Goal: Task Accomplishment & Management: Manage account settings

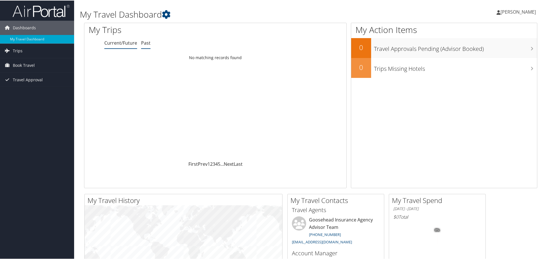
click at [147, 44] on link "Past" at bounding box center [145, 42] width 9 height 6
click at [122, 43] on link "Current/Future" at bounding box center [120, 42] width 33 height 6
click at [24, 64] on span "Book Travel" at bounding box center [24, 65] width 22 height 14
click at [19, 51] on span "Trips" at bounding box center [18, 50] width 10 height 14
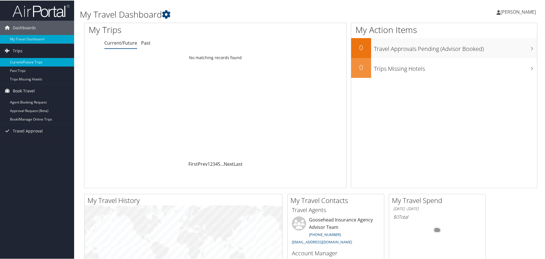
click at [23, 62] on link "Current/Future Trips" at bounding box center [37, 62] width 74 height 9
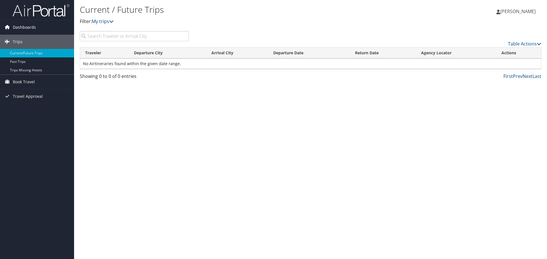
click at [11, 27] on icon at bounding box center [7, 27] width 9 height 9
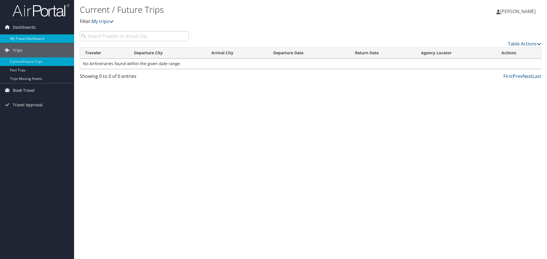
click at [17, 38] on link "My Travel Dashboard" at bounding box center [37, 38] width 74 height 9
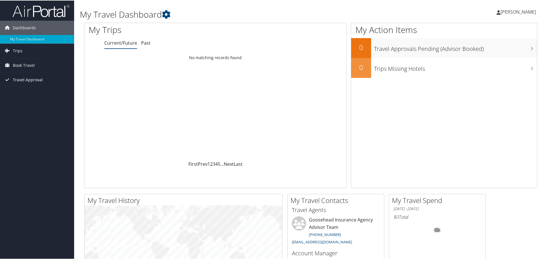
click at [40, 81] on span "Travel Approval" at bounding box center [28, 79] width 30 height 14
click at [40, 92] on link "Pending Trip Approvals" at bounding box center [37, 91] width 74 height 9
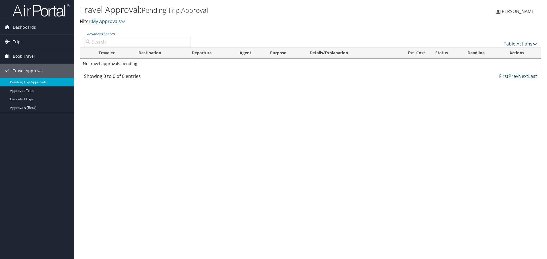
click at [28, 55] on span "Book Travel" at bounding box center [24, 56] width 22 height 14
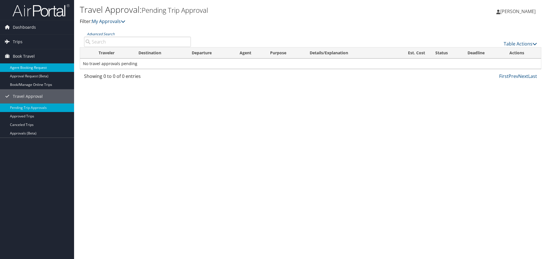
click at [35, 69] on link "Agent Booking Request" at bounding box center [37, 68] width 74 height 9
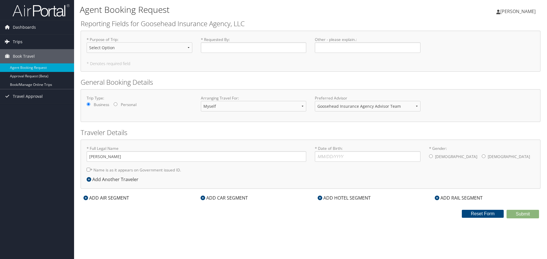
click at [32, 40] on link "Trips" at bounding box center [37, 42] width 74 height 14
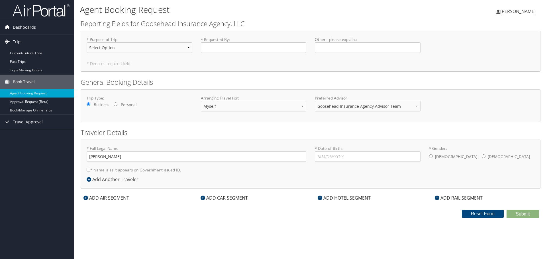
click at [25, 28] on span "Dashboards" at bounding box center [24, 27] width 23 height 14
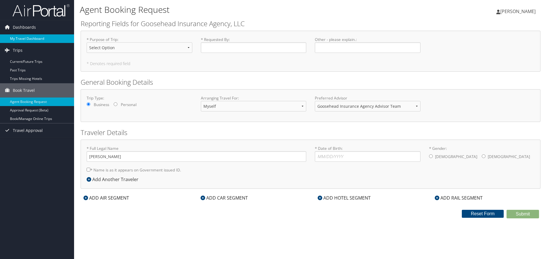
click at [24, 37] on link "My Travel Dashboard" at bounding box center [37, 38] width 74 height 9
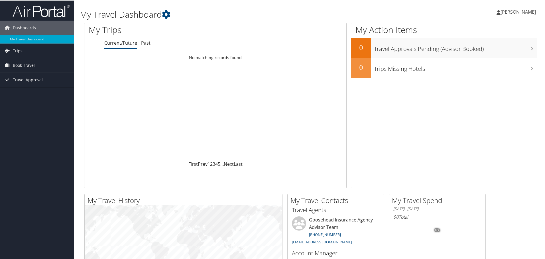
click at [519, 10] on span "[PERSON_NAME]" at bounding box center [517, 11] width 35 height 6
click at [488, 51] on link "View Travel Profile" at bounding box center [503, 51] width 64 height 10
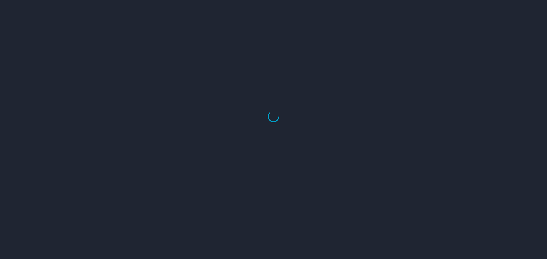
select select "US"
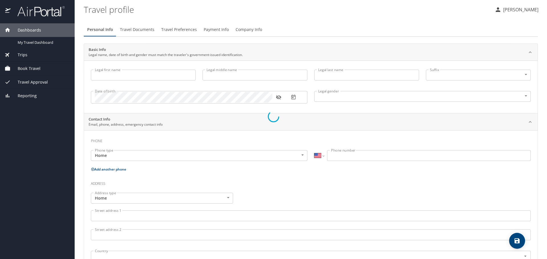
type input "Lucas"
type input "Gabriel"
type input "Male"
type input "Kathryn"
type input "Gabriel"
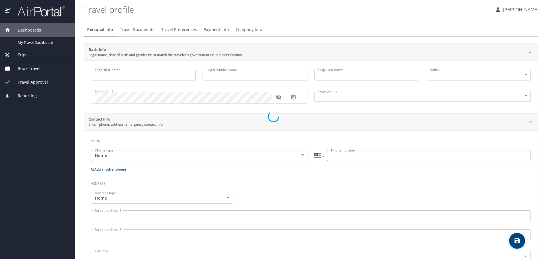
type input "(972) 322-5859"
select select "US"
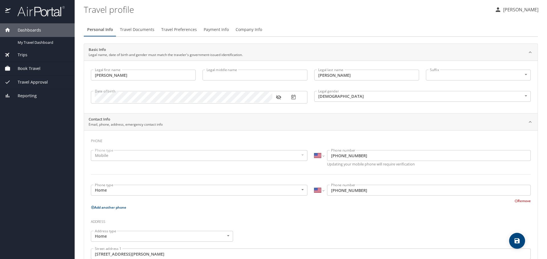
click at [29, 56] on div "Trips" at bounding box center [38, 55] width 66 height 6
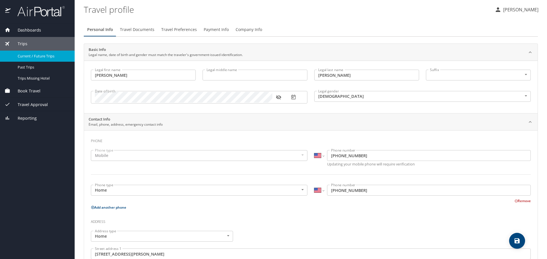
click at [35, 58] on span "Current / Future Trips" at bounding box center [43, 56] width 50 height 5
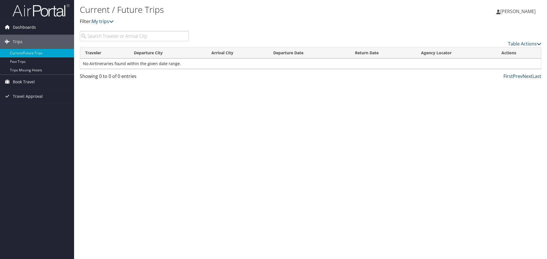
click at [37, 27] on link "Dashboards" at bounding box center [37, 27] width 74 height 14
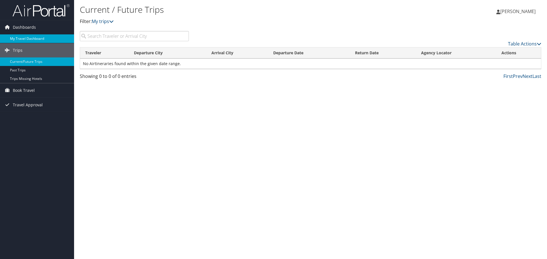
drag, startPoint x: 24, startPoint y: 28, endPoint x: 62, endPoint y: 35, distance: 38.4
click at [24, 28] on span "Dashboards" at bounding box center [24, 27] width 23 height 14
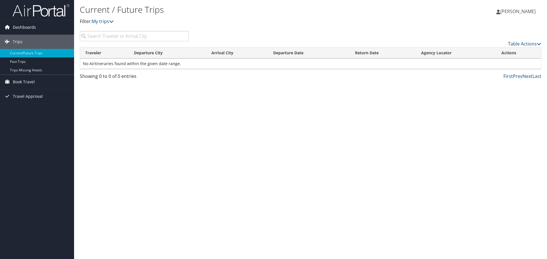
click at [23, 32] on span "Dashboards" at bounding box center [24, 27] width 23 height 14
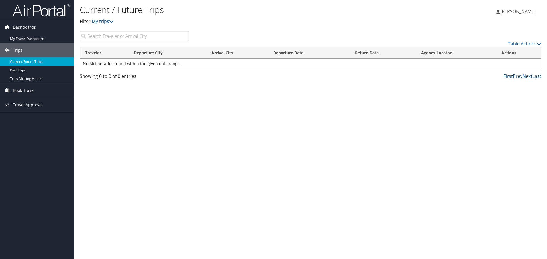
click at [14, 26] on span "Dashboards" at bounding box center [24, 27] width 23 height 14
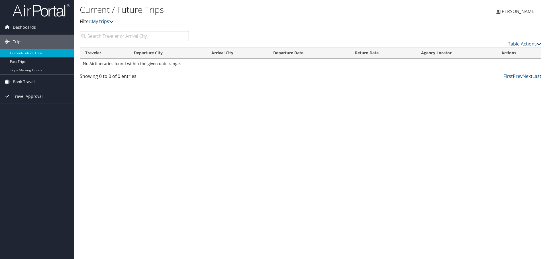
click at [28, 81] on span "Book Travel" at bounding box center [24, 82] width 22 height 14
click at [35, 110] on link "Book/Manage Online Trips" at bounding box center [37, 110] width 74 height 9
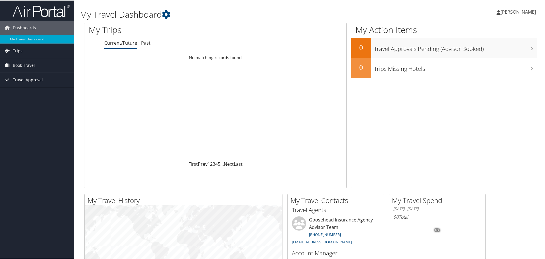
click at [38, 79] on span "Travel Approval" at bounding box center [28, 79] width 30 height 14
click at [37, 93] on link "Pending Trip Approvals" at bounding box center [37, 91] width 74 height 9
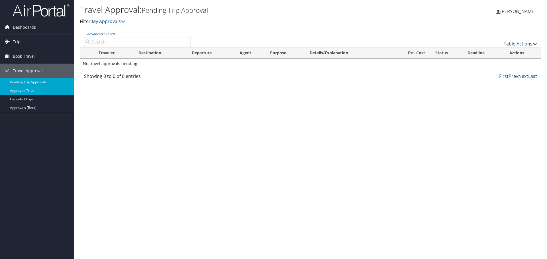
click at [30, 90] on link "Approved Trips" at bounding box center [37, 91] width 74 height 9
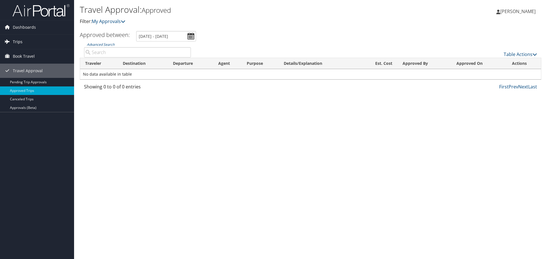
click at [22, 40] on span "Trips" at bounding box center [18, 42] width 10 height 14
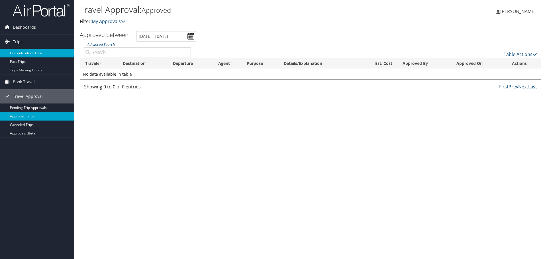
click at [26, 52] on link "Current/Future Trips" at bounding box center [37, 53] width 74 height 9
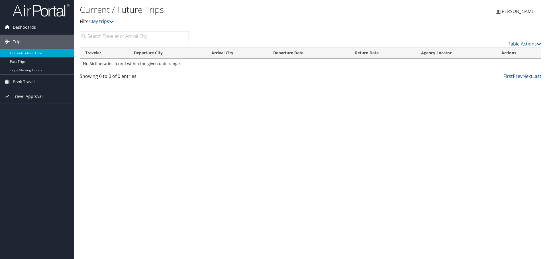
click at [28, 32] on span "Dashboards" at bounding box center [24, 27] width 23 height 14
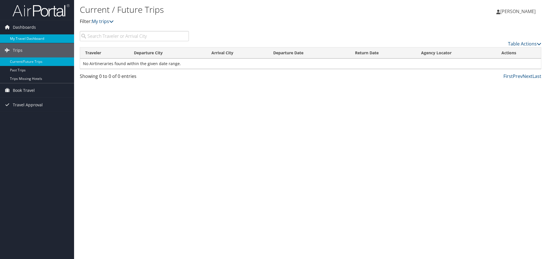
click at [28, 38] on link "My Travel Dashboard" at bounding box center [37, 38] width 74 height 9
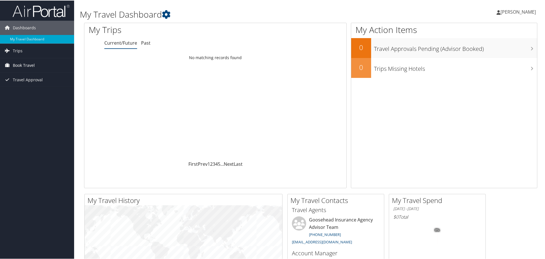
click at [29, 63] on span "Book Travel" at bounding box center [24, 65] width 22 height 14
click at [148, 42] on link "Past" at bounding box center [145, 42] width 9 height 6
click at [115, 42] on link "Current/Future" at bounding box center [120, 42] width 33 height 6
